Goal: Navigation & Orientation: Find specific page/section

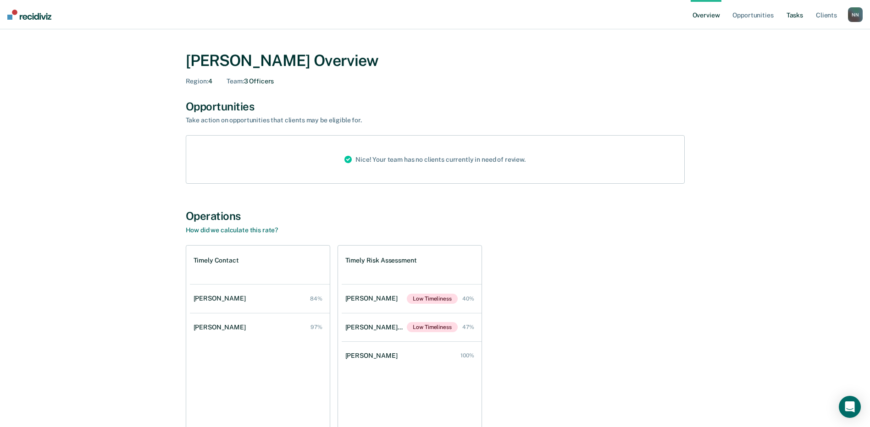
click at [793, 17] on link "Tasks" at bounding box center [795, 14] width 20 height 29
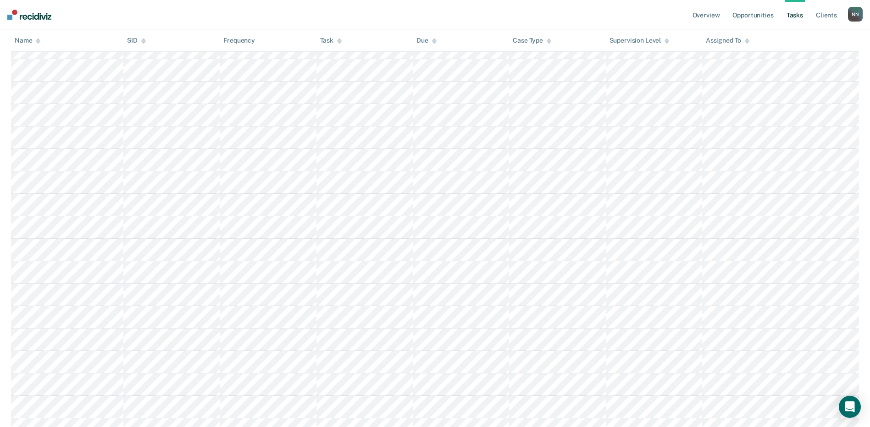
scroll to position [1092, 0]
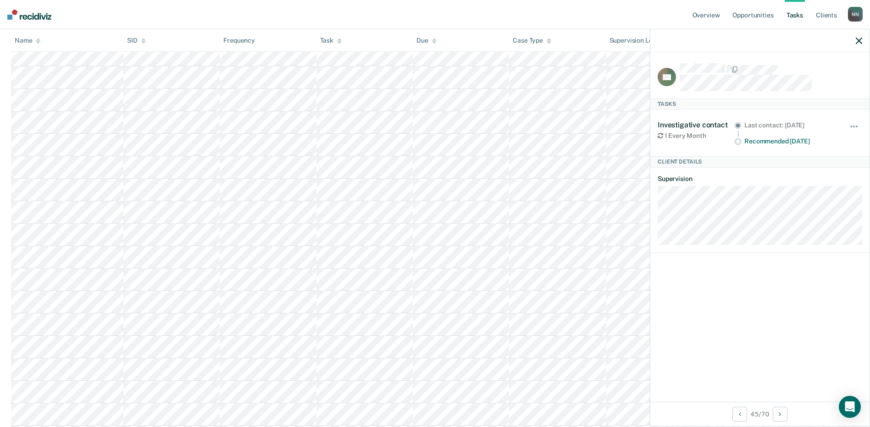
click at [857, 38] on icon "button" at bounding box center [859, 41] width 6 height 6
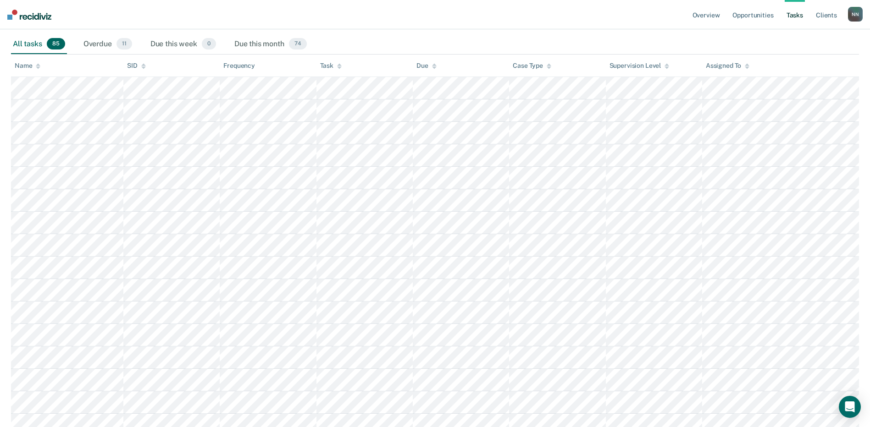
scroll to position [0, 0]
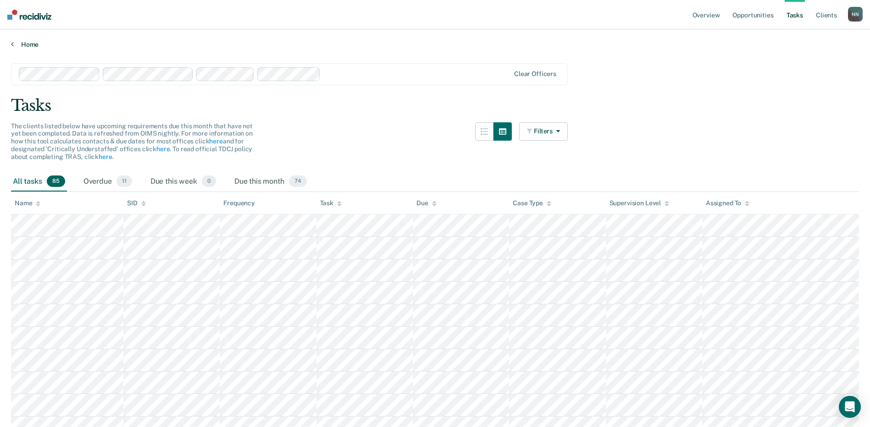
click at [7, 47] on div "Home" at bounding box center [435, 38] width 870 height 19
click at [14, 45] on link "Home" at bounding box center [435, 44] width 848 height 8
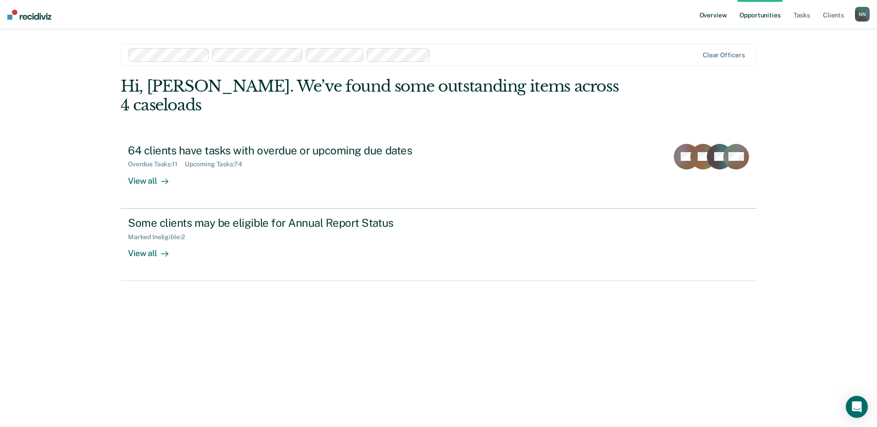
click at [719, 13] on link "Overview" at bounding box center [713, 14] width 31 height 29
